Goal: Task Accomplishment & Management: Manage account settings

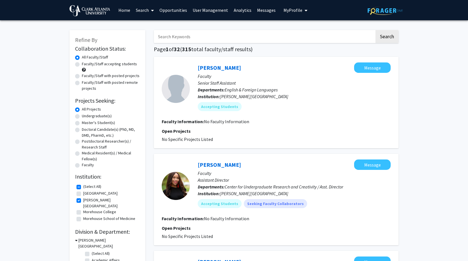
click at [391, 11] on img at bounding box center [384, 10] width 35 height 9
checkbox input "false"
click at [391, 11] on img at bounding box center [384, 10] width 35 height 9
click at [295, 9] on span "My Profile" at bounding box center [292, 10] width 19 height 6
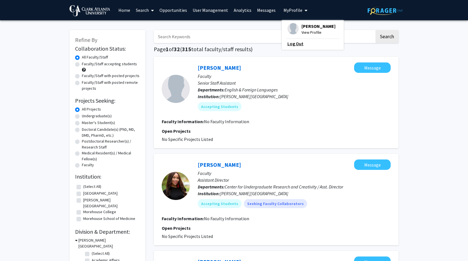
click at [292, 43] on link "Log Out" at bounding box center [312, 43] width 51 height 7
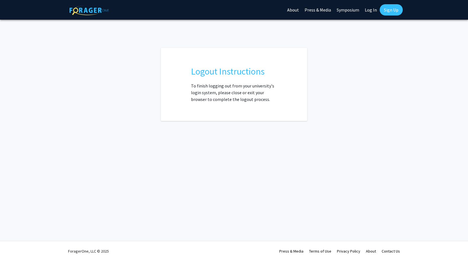
click at [90, 6] on img at bounding box center [88, 10] width 39 height 10
